Goal: Find specific page/section: Find specific page/section

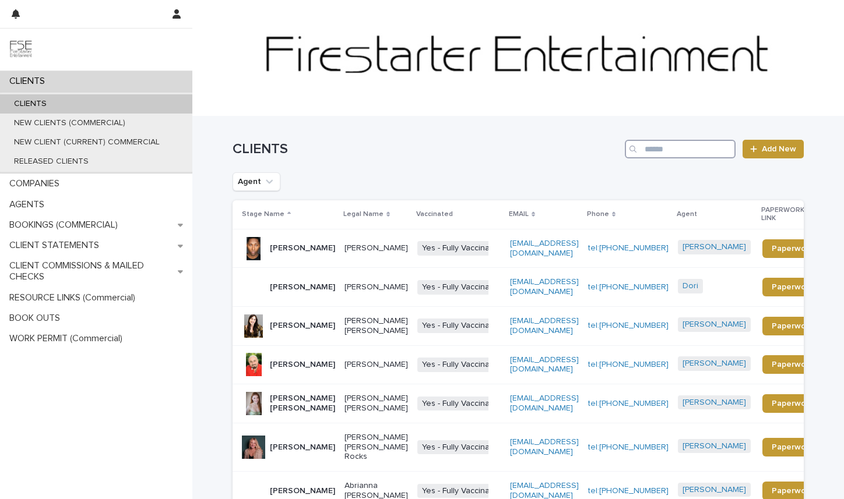
click at [668, 152] on input "Search" at bounding box center [680, 149] width 111 height 19
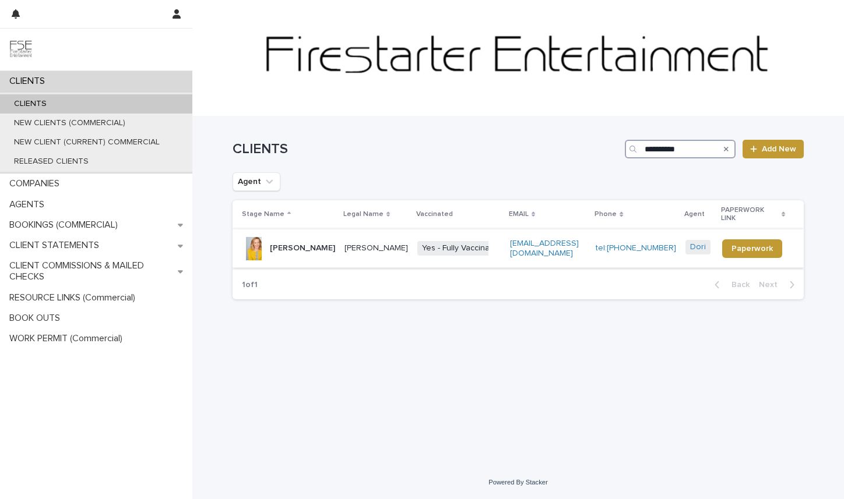
type input "**********"
click at [323, 244] on p "Laura Faye Smith" at bounding box center [302, 249] width 65 height 10
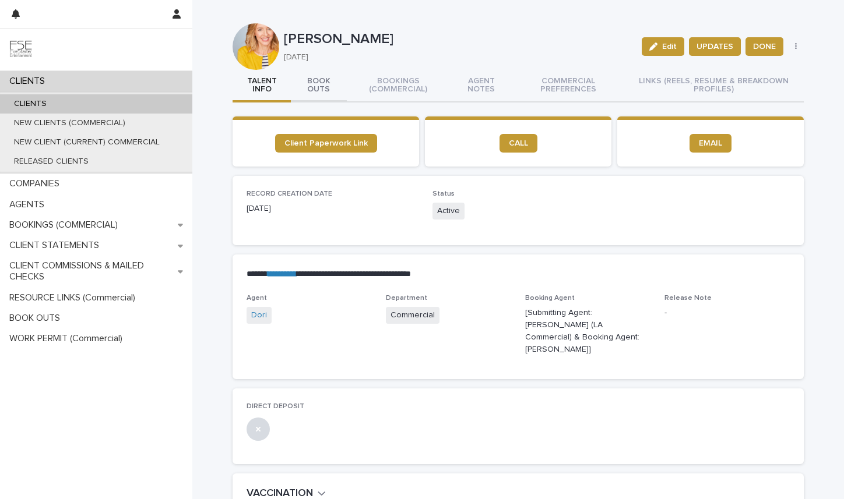
click at [308, 87] on button "BOOK OUTS" at bounding box center [319, 86] width 56 height 33
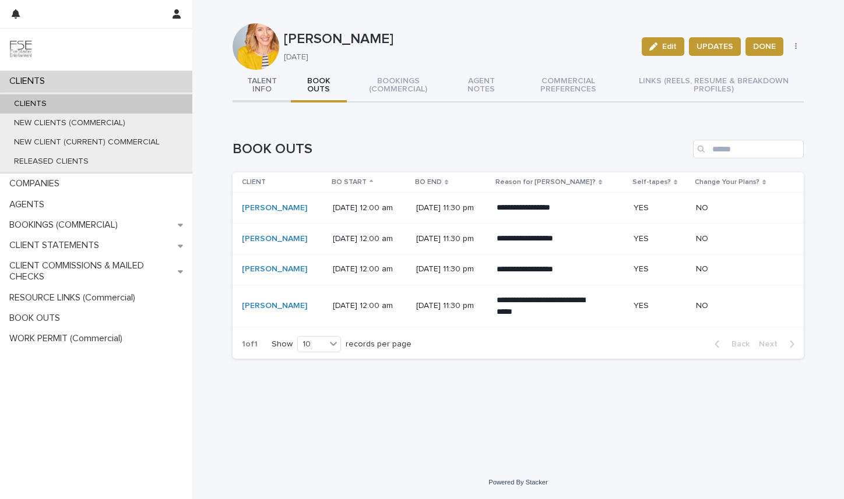
click at [262, 88] on button "TALENT INFO" at bounding box center [262, 86] width 58 height 33
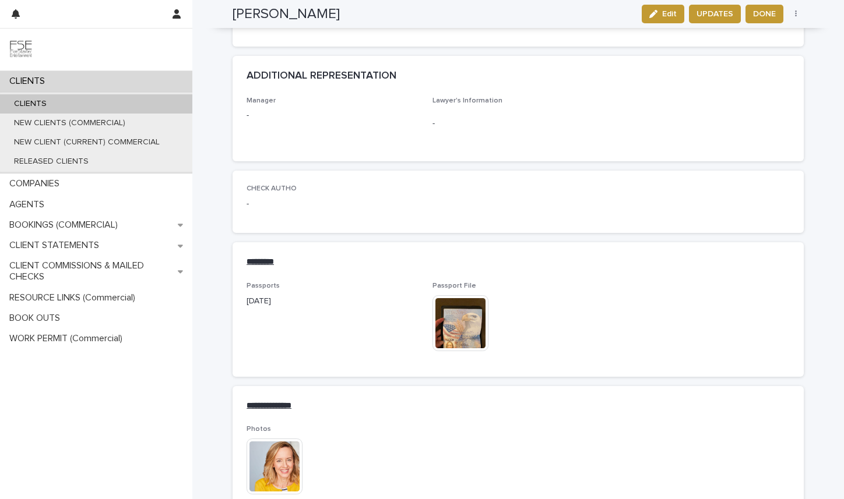
scroll to position [1305, 0]
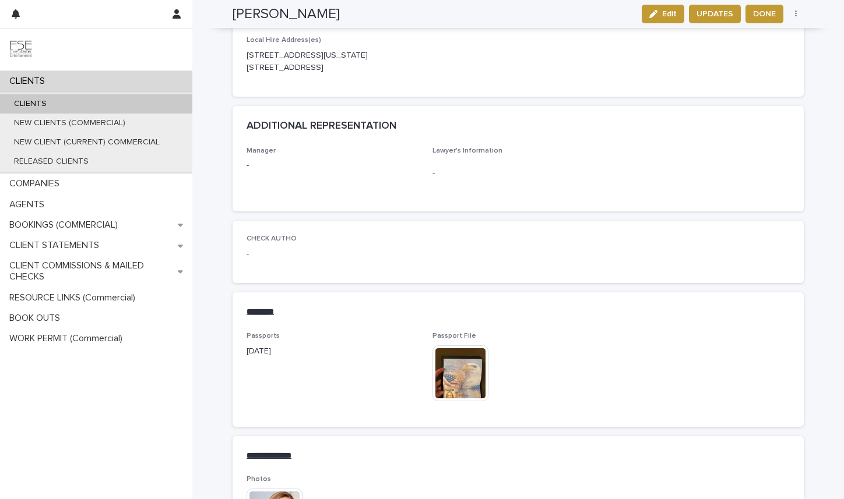
click at [351, 160] on p "-" at bounding box center [332, 166] width 172 height 12
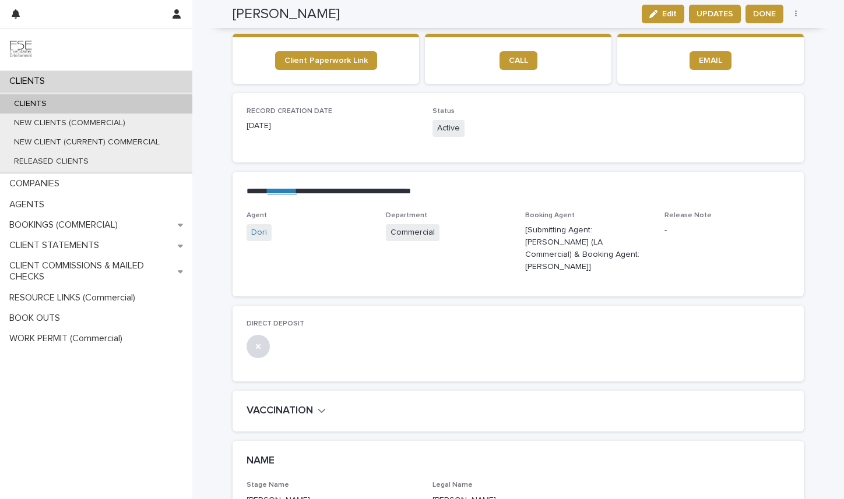
scroll to position [0, 0]
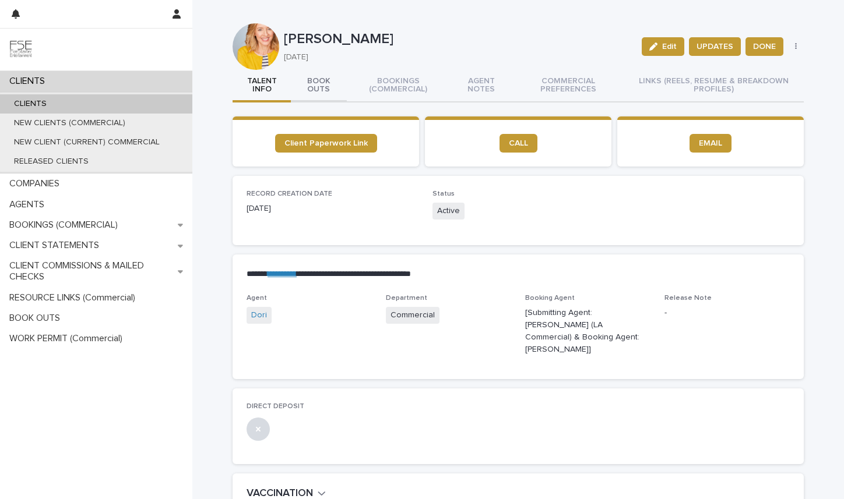
click at [324, 89] on button "BOOK OUTS" at bounding box center [319, 86] width 56 height 33
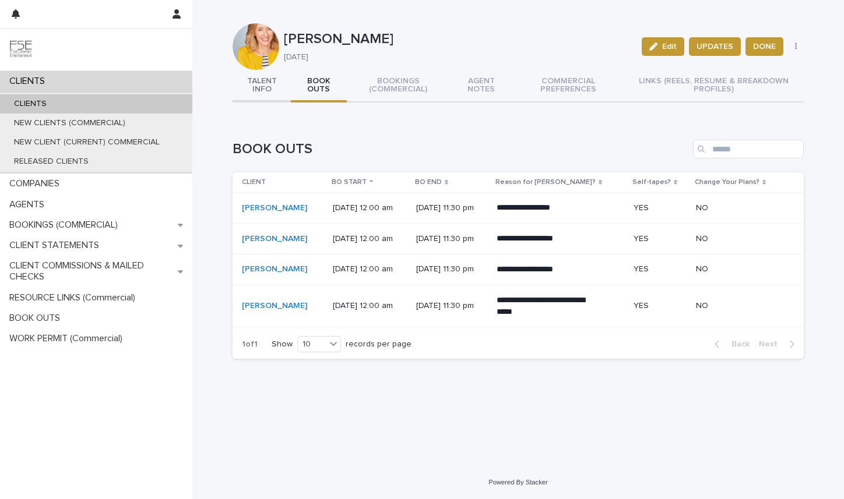
click at [266, 86] on button "TALENT INFO" at bounding box center [262, 86] width 58 height 33
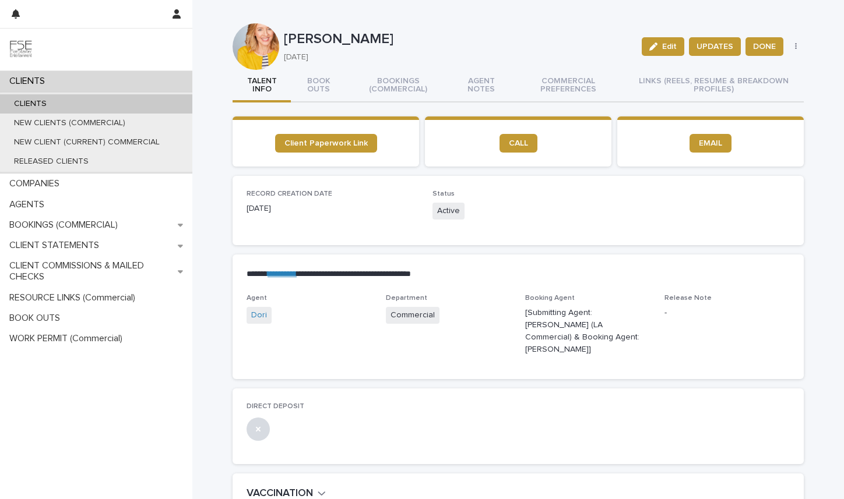
click at [120, 78] on div "CLIENTS" at bounding box center [96, 81] width 192 height 20
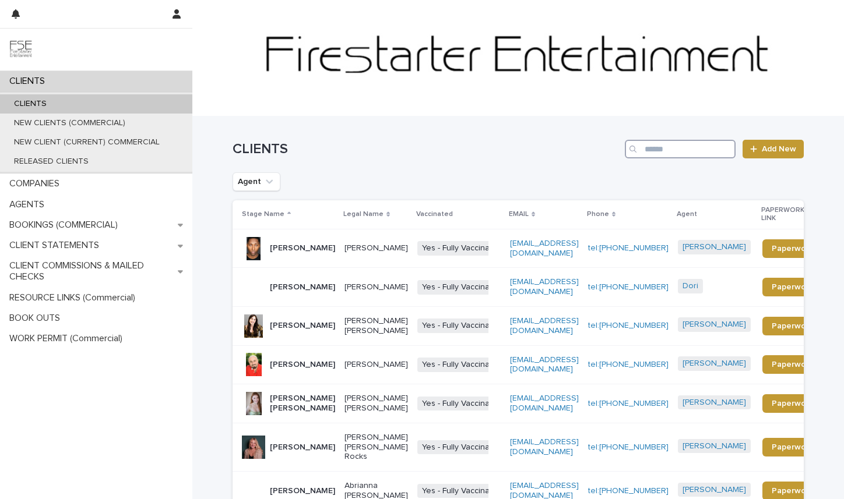
click at [689, 145] on input "Search" at bounding box center [680, 149] width 111 height 19
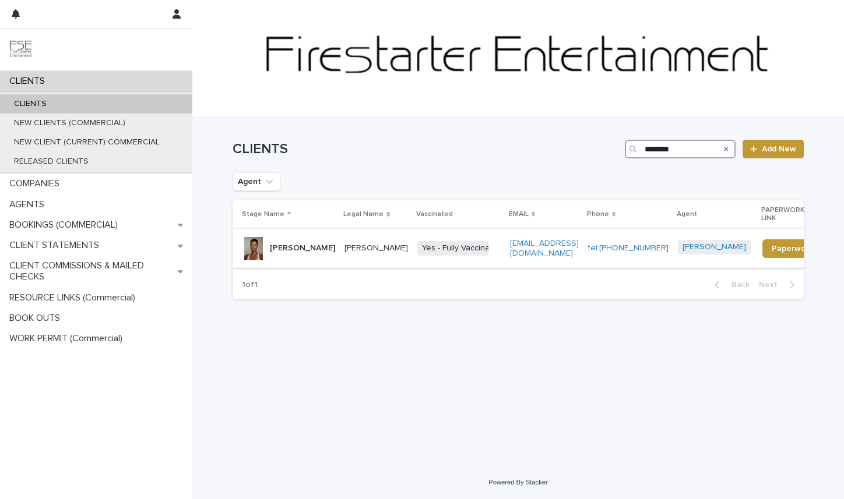
type input "********"
